Goal: Information Seeking & Learning: Learn about a topic

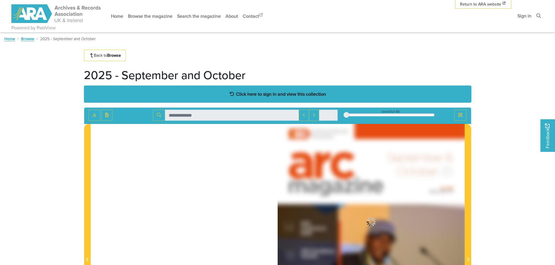
click at [285, 95] on strong "Click here to sign in and view this collection" at bounding box center [281, 94] width 90 height 6
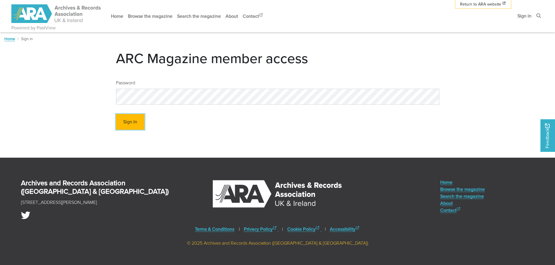
click at [130, 116] on button "Sign In" at bounding box center [130, 122] width 29 height 16
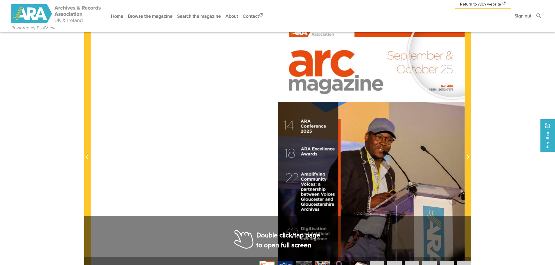
scroll to position [116, 0]
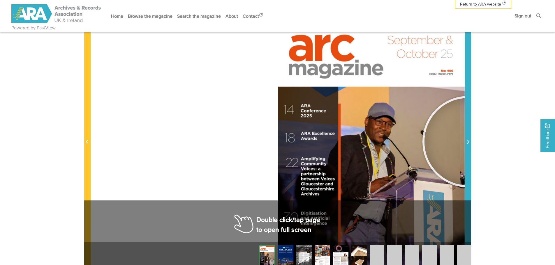
click at [468, 142] on icon "Next Page" at bounding box center [467, 142] width 3 height 5
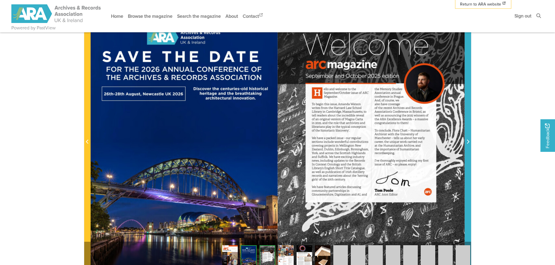
click at [468, 142] on icon "Next Page" at bounding box center [468, 142] width 2 height 4
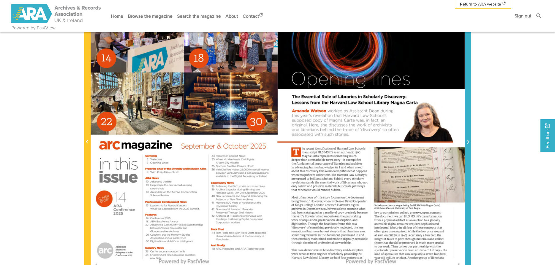
click at [468, 142] on icon "Next Page" at bounding box center [468, 142] width 2 height 4
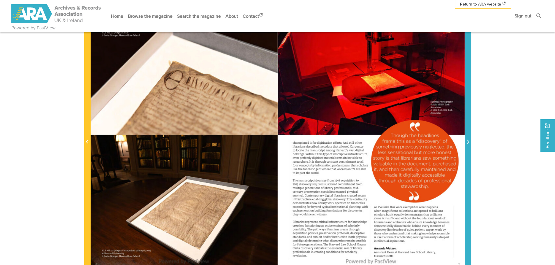
click at [468, 142] on icon "Next Page" at bounding box center [468, 142] width 2 height 4
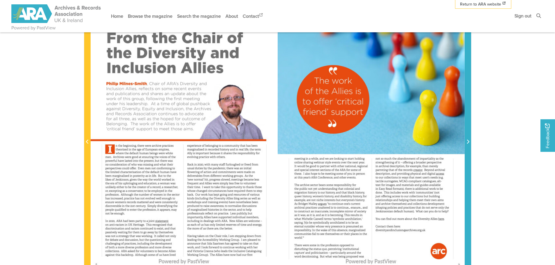
click at [468, 142] on icon "Next Page" at bounding box center [468, 142] width 2 height 4
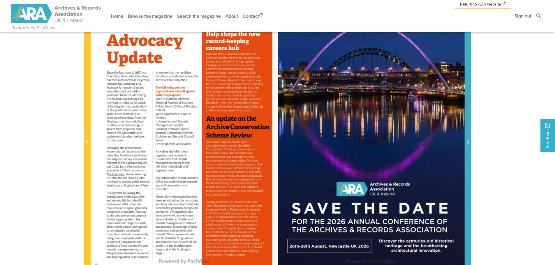
click at [468, 142] on icon "Next Page" at bounding box center [468, 142] width 2 height 4
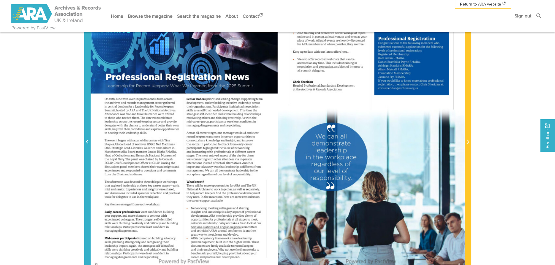
click at [84, 141] on span "Previous Page" at bounding box center [87, 142] width 6 height 7
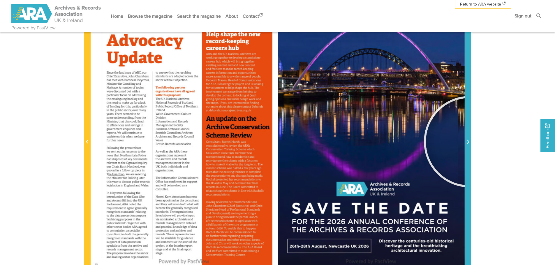
click at [469, 142] on span "Next Page" at bounding box center [468, 142] width 6 height 7
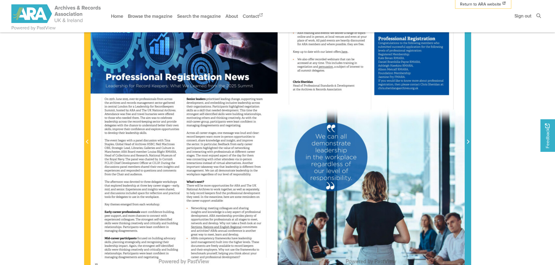
click at [469, 142] on span "Next Page" at bounding box center [468, 142] width 6 height 7
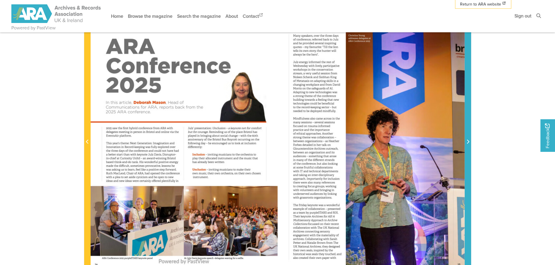
click at [469, 142] on span "Next Page" at bounding box center [468, 142] width 6 height 7
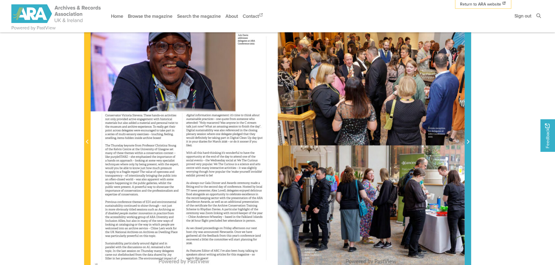
click at [469, 141] on icon "Next Page" at bounding box center [467, 142] width 3 height 5
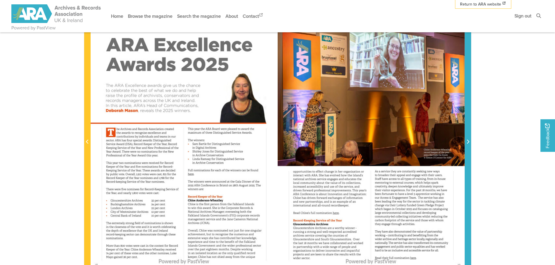
click at [469, 141] on icon "Next Page" at bounding box center [467, 142] width 3 height 5
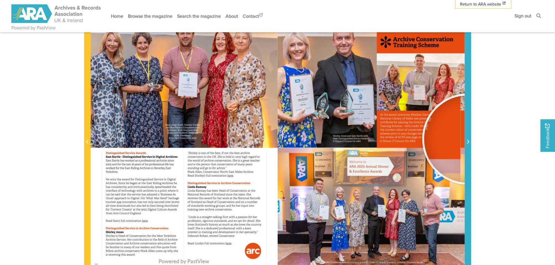
click at [468, 139] on span "Next Page" at bounding box center [468, 142] width 6 height 7
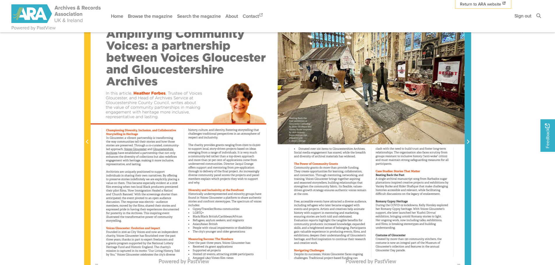
click at [468, 139] on span "Next Page" at bounding box center [468, 142] width 6 height 7
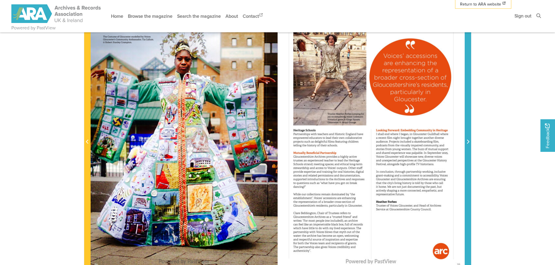
click at [468, 139] on span "Next Page" at bounding box center [468, 142] width 6 height 7
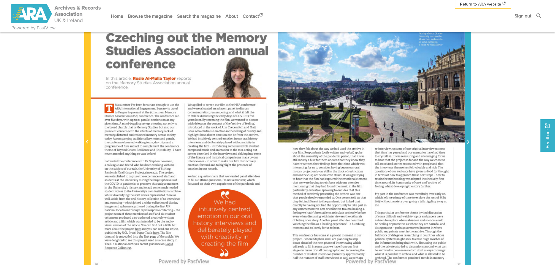
click at [468, 139] on span "Next Page" at bounding box center [468, 142] width 6 height 7
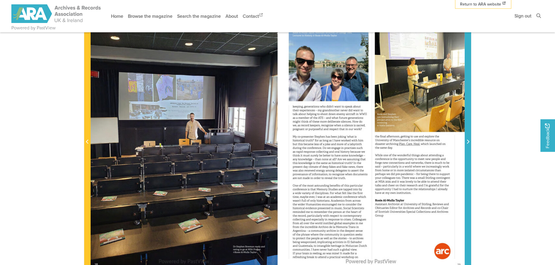
click at [468, 139] on span "Next Page" at bounding box center [468, 142] width 6 height 7
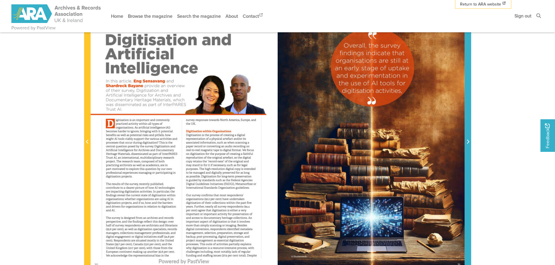
click at [468, 139] on span "Next Page" at bounding box center [468, 142] width 6 height 7
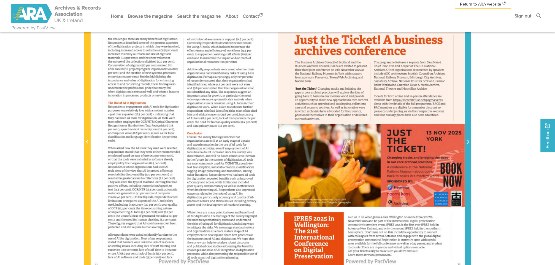
click at [468, 139] on span "Next Page" at bounding box center [468, 142] width 6 height 7
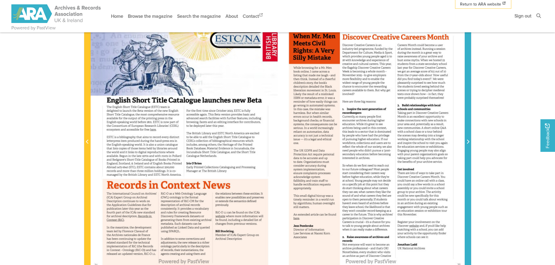
click at [468, 139] on span "Next Page" at bounding box center [468, 142] width 6 height 7
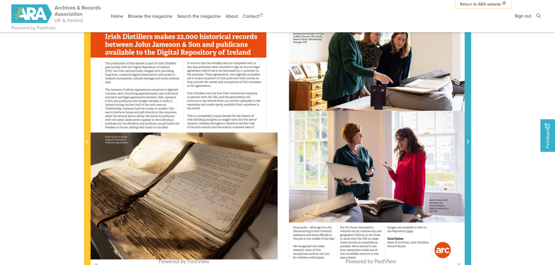
click at [468, 139] on span "Next Page" at bounding box center [468, 142] width 6 height 7
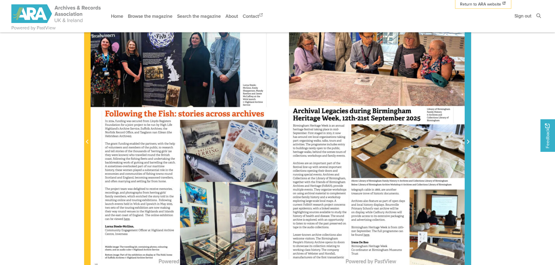
click at [468, 139] on span "Next Page" at bounding box center [468, 142] width 6 height 7
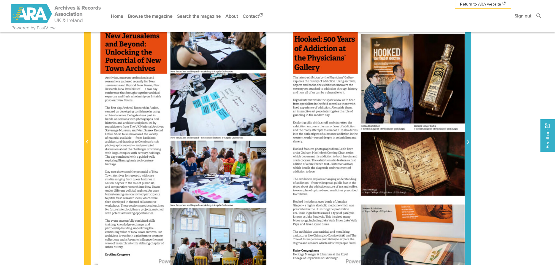
click at [468, 139] on span "Next Page" at bounding box center [468, 142] width 6 height 7
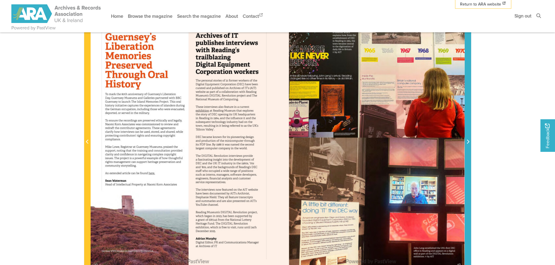
click at [468, 139] on span "Next Page" at bounding box center [468, 142] width 6 height 7
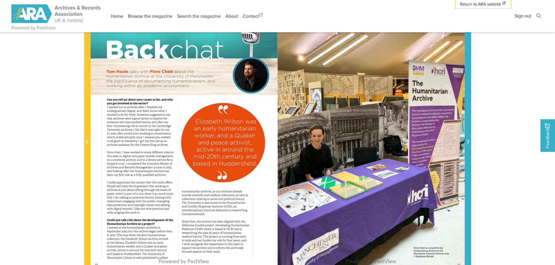
click at [468, 139] on span "Next Page" at bounding box center [468, 142] width 6 height 7
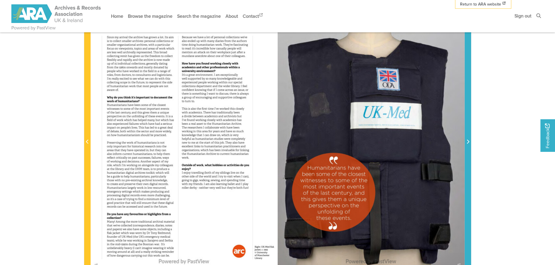
click at [468, 139] on span "Next Page" at bounding box center [468, 142] width 6 height 7
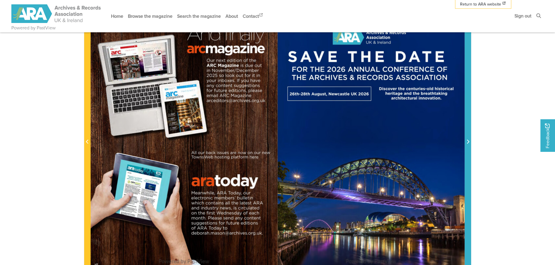
click at [468, 139] on span "Next Page" at bounding box center [468, 142] width 6 height 7
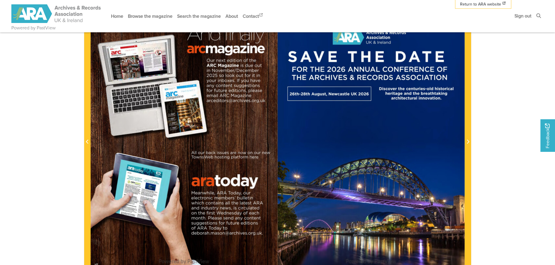
click at [513, 134] on body "Powered by PastView Menu" at bounding box center [277, 174] width 555 height 581
